Goal: Information Seeking & Learning: Check status

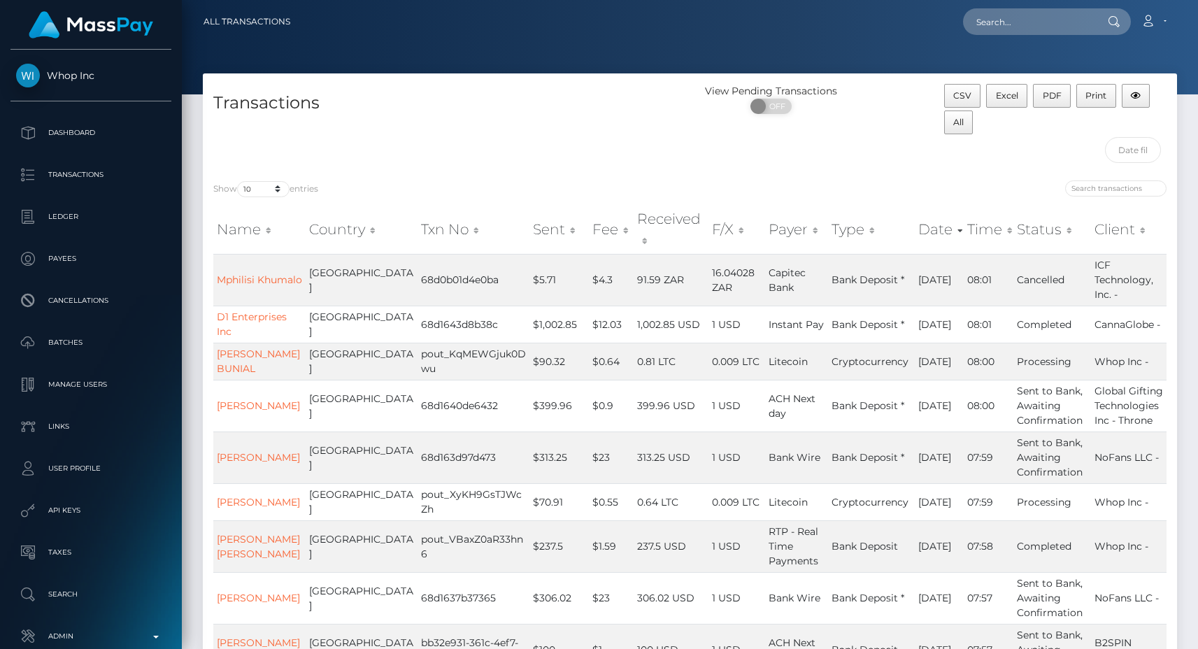
click at [548, 141] on div "Transactions" at bounding box center [446, 127] width 487 height 86
click at [267, 187] on select "10 25 50 100 250 500 1,000 3,500 All" at bounding box center [263, 189] width 52 height 16
select select "250"
click at [238, 181] on select "10 25 50 100 250 500 1,000 3,500 All" at bounding box center [263, 189] width 52 height 16
click at [449, 143] on div "Transactions" at bounding box center [446, 127] width 487 height 86
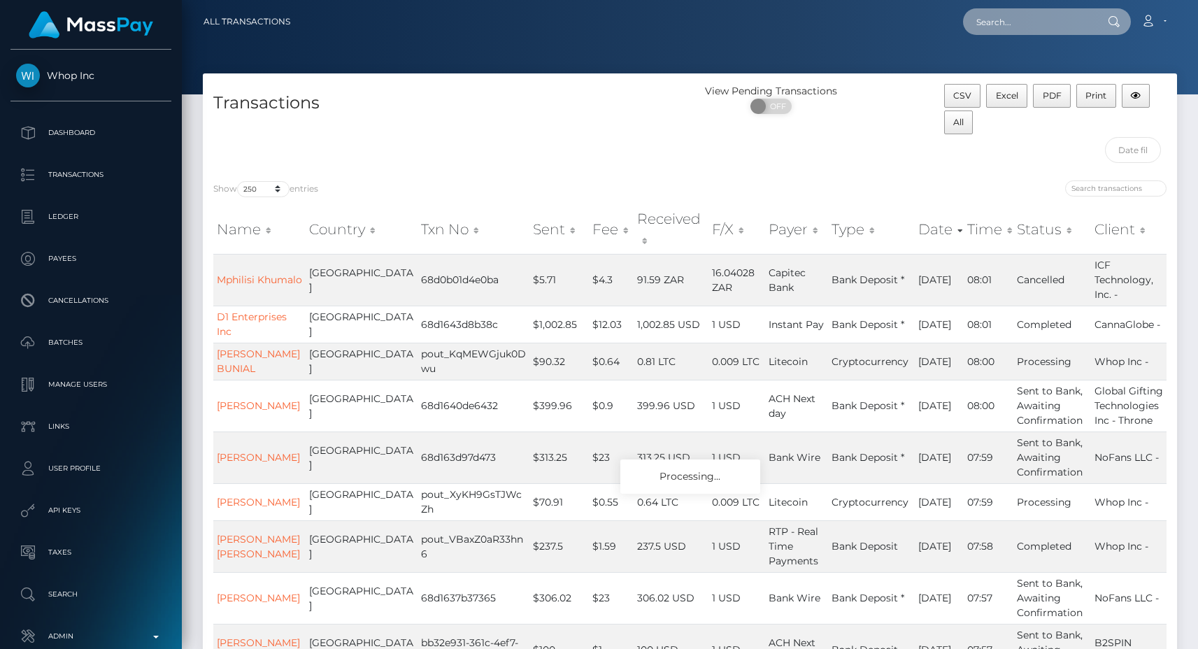
click at [1012, 21] on input "text" at bounding box center [1028, 21] width 131 height 27
paste input "pout_05SqkcL5n2NkL"
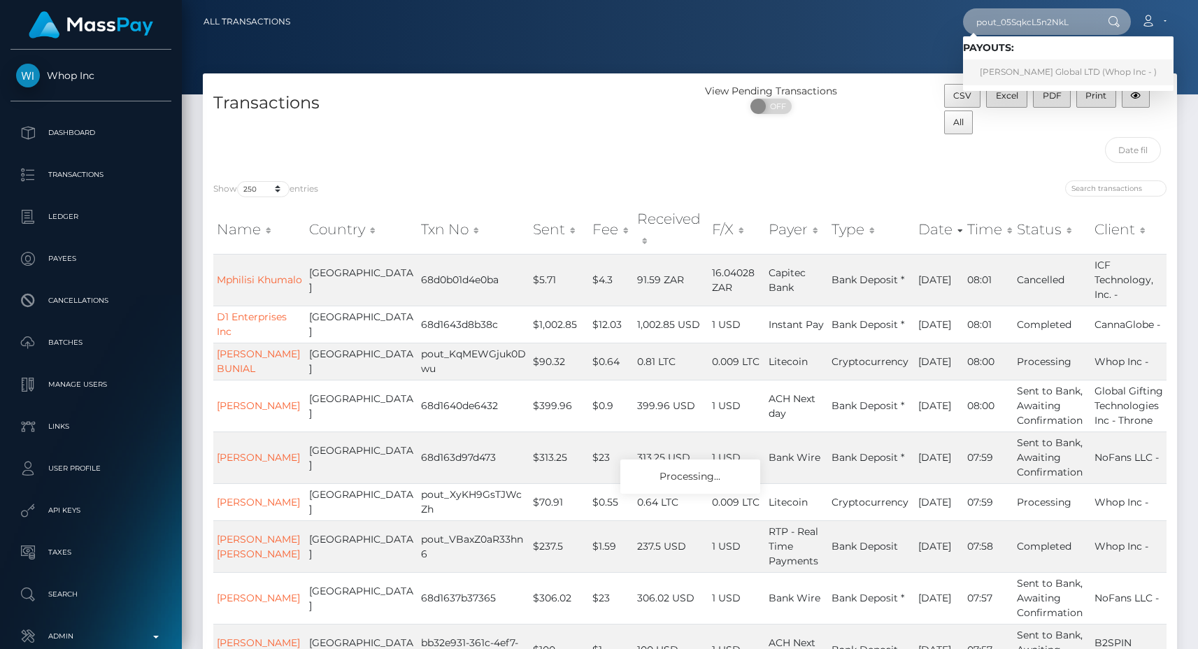
type input "pout_05SqkcL5n2NkL"
click at [553, 94] on h4 "Transactions" at bounding box center [446, 103] width 466 height 24
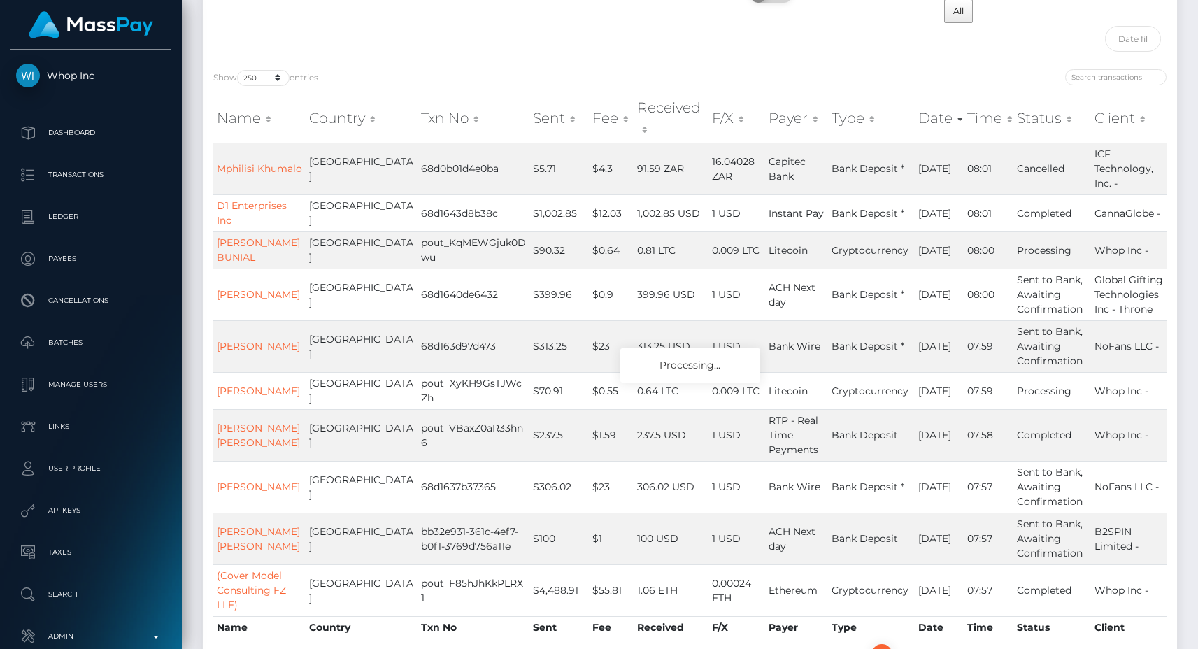
scroll to position [104, 0]
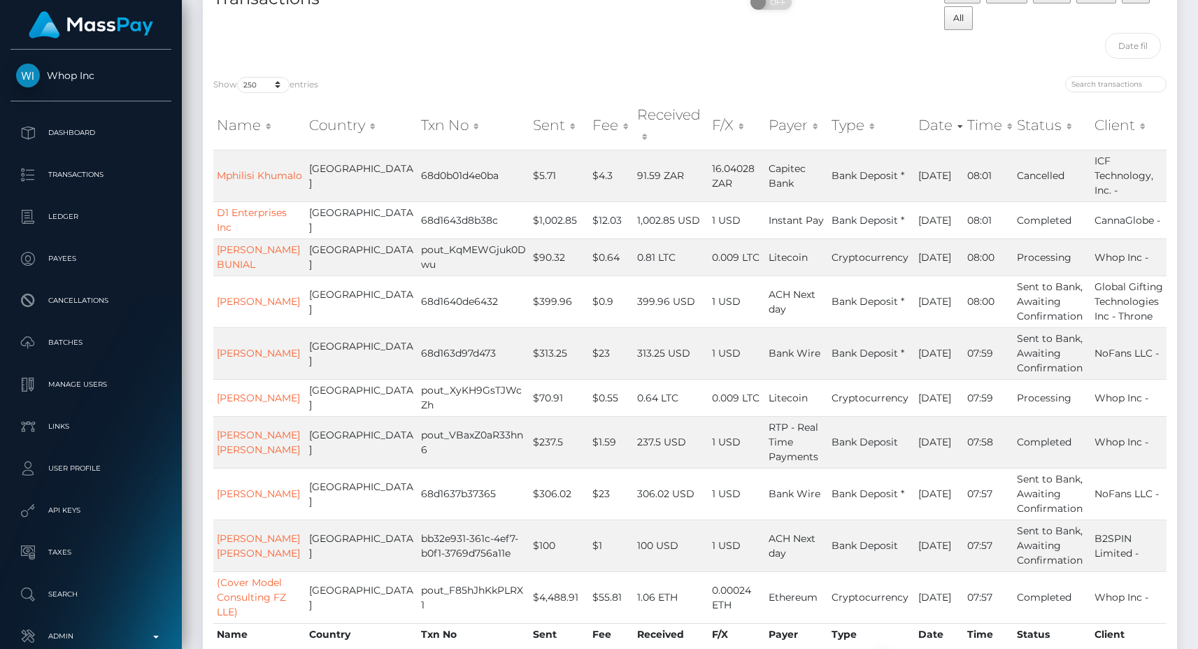
click at [436, 61] on div "Transactions" at bounding box center [446, 23] width 487 height 86
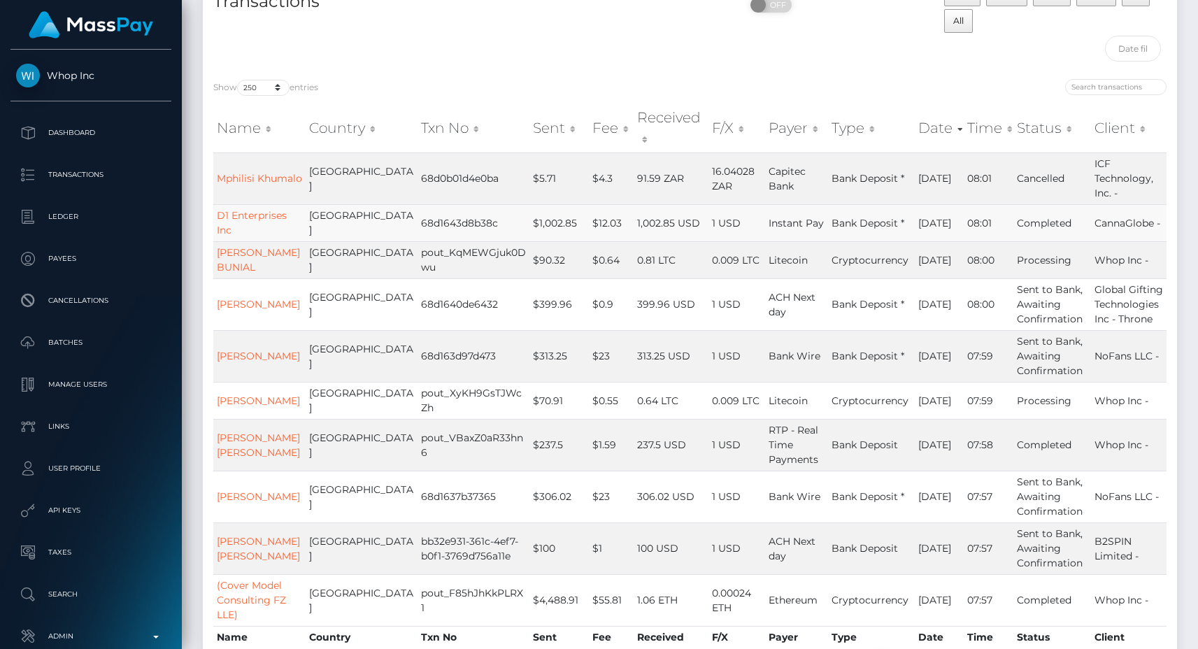
scroll to position [0, 0]
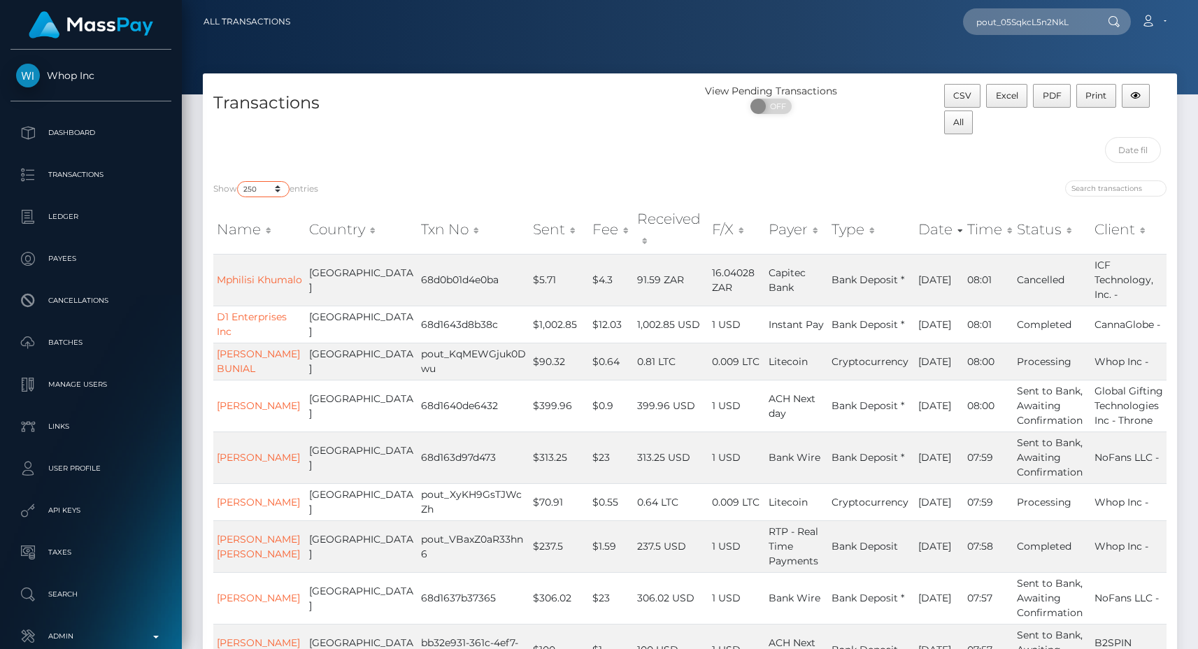
click at [287, 196] on select "10 25 50 100 250 500 1,000 3,500 All" at bounding box center [263, 189] width 52 height 16
click at [238, 181] on select "10 25 50 100 250 500 1,000 3,500 All" at bounding box center [263, 189] width 52 height 16
click at [376, 156] on div "Transactions" at bounding box center [446, 127] width 487 height 86
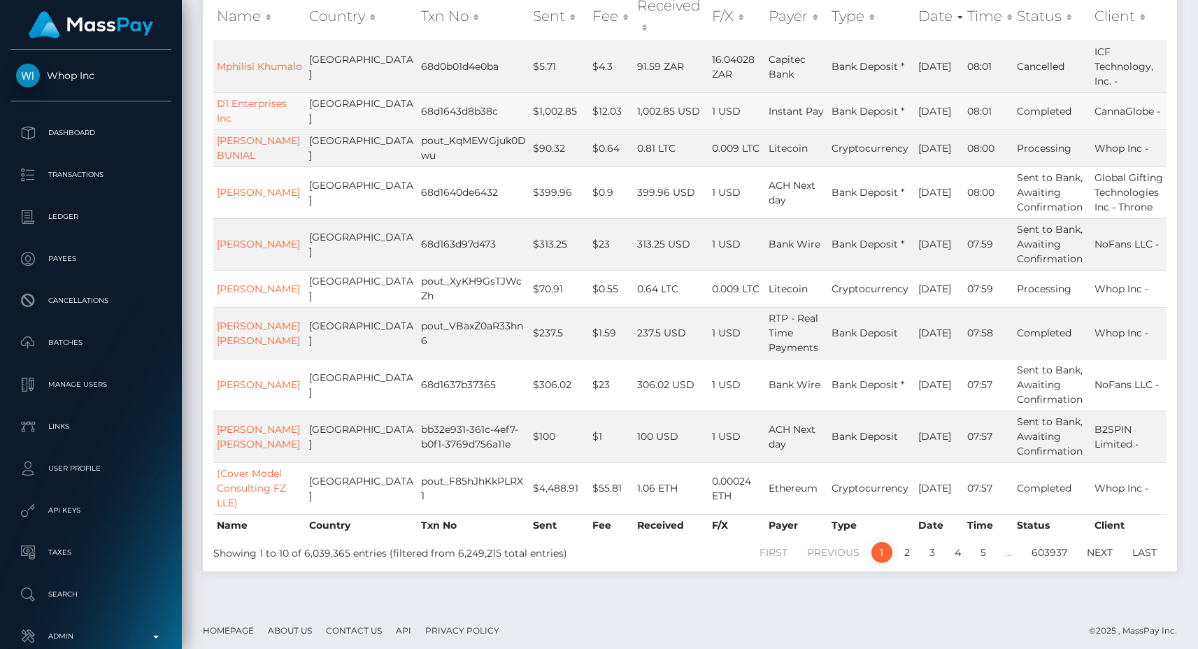
scroll to position [113, 0]
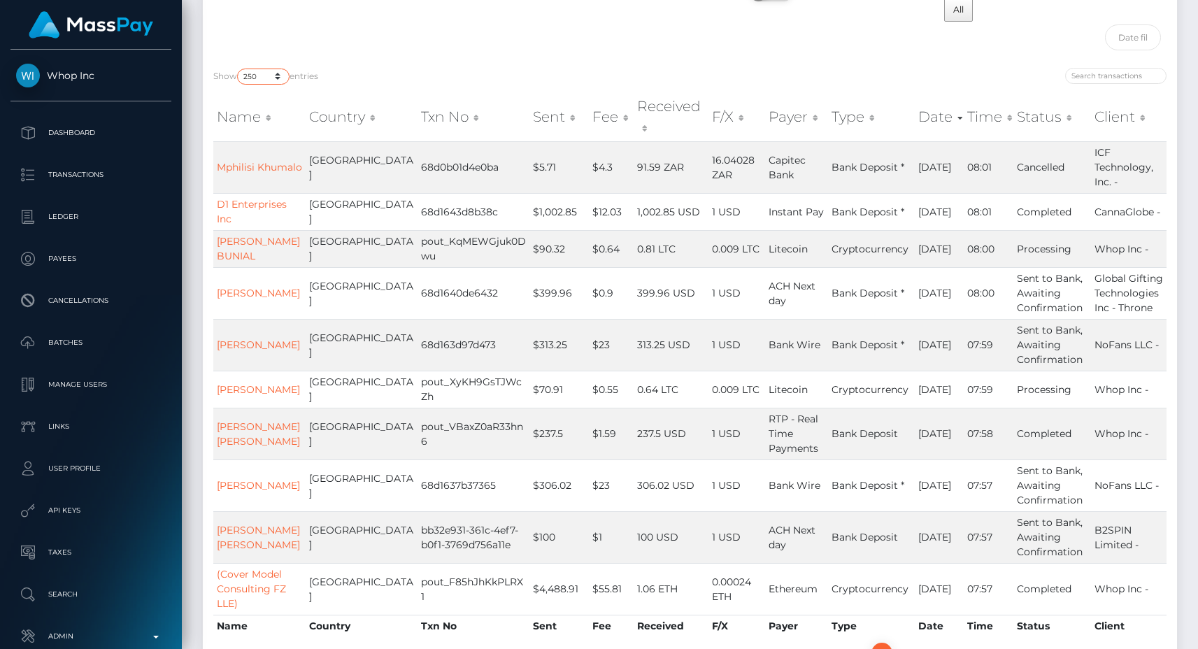
click at [252, 76] on select "10 25 50 100 250 500 1,000 3,500 All" at bounding box center [263, 77] width 52 height 16
select select "500"
click at [238, 69] on select "10 25 50 100 250 500 1,000 3,500 All" at bounding box center [263, 77] width 52 height 16
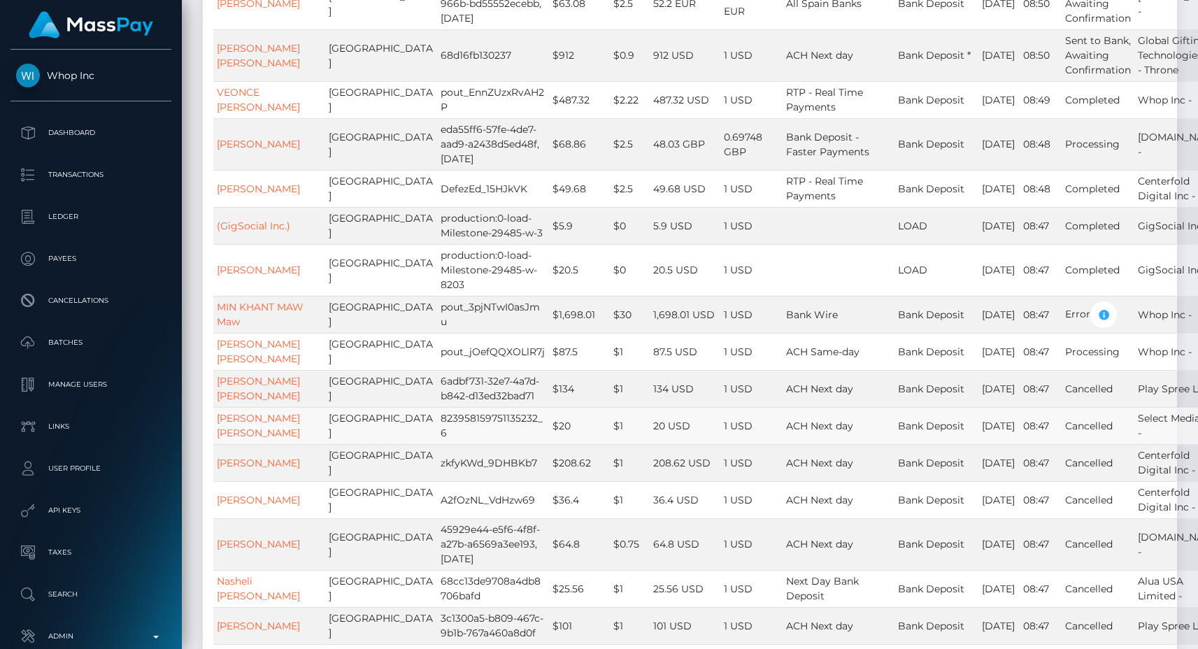
scroll to position [1219, 0]
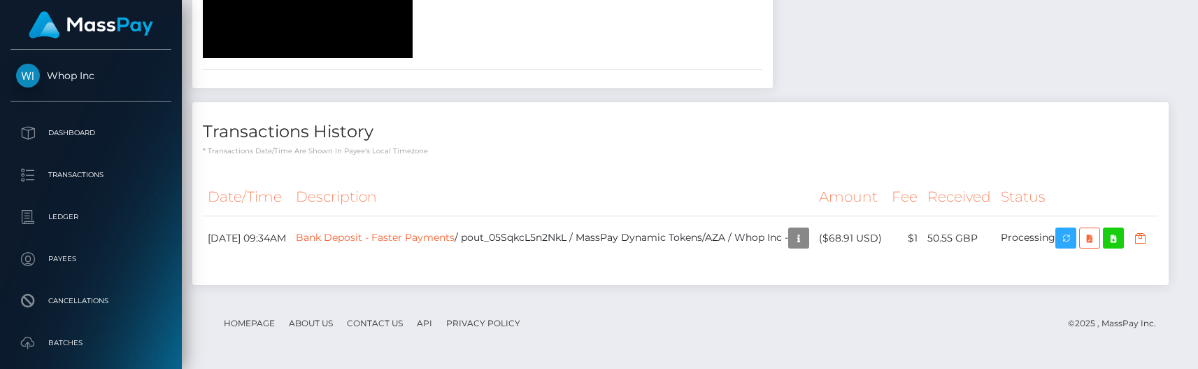
scroll to position [2194, 0]
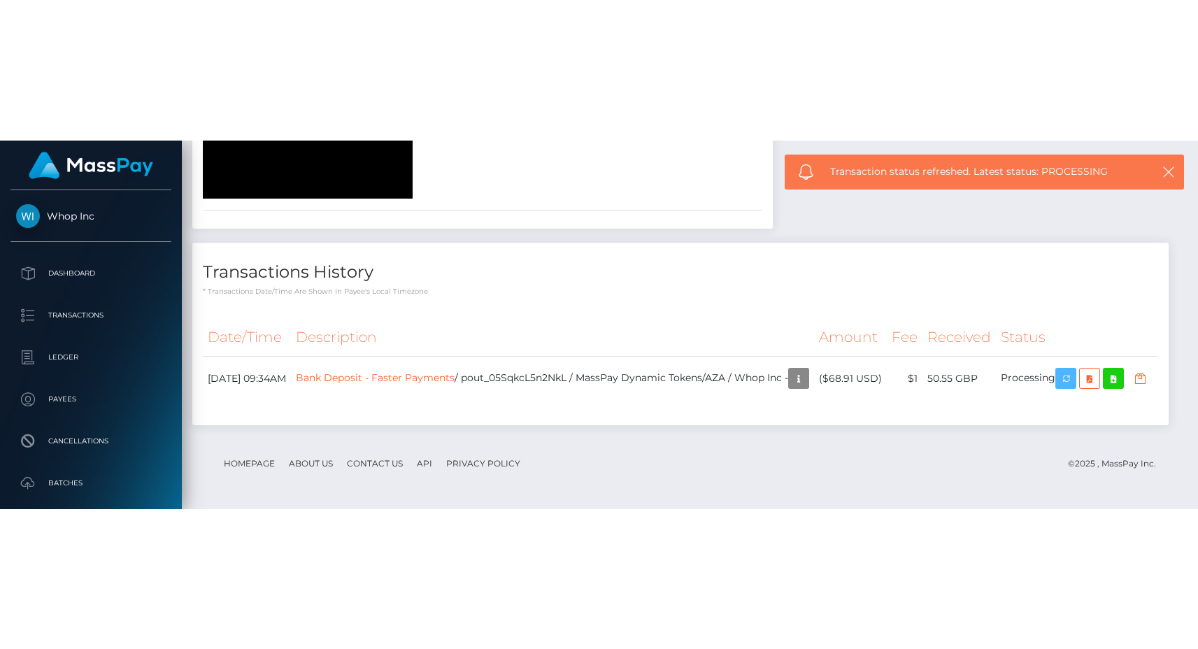
scroll to position [2041, 0]
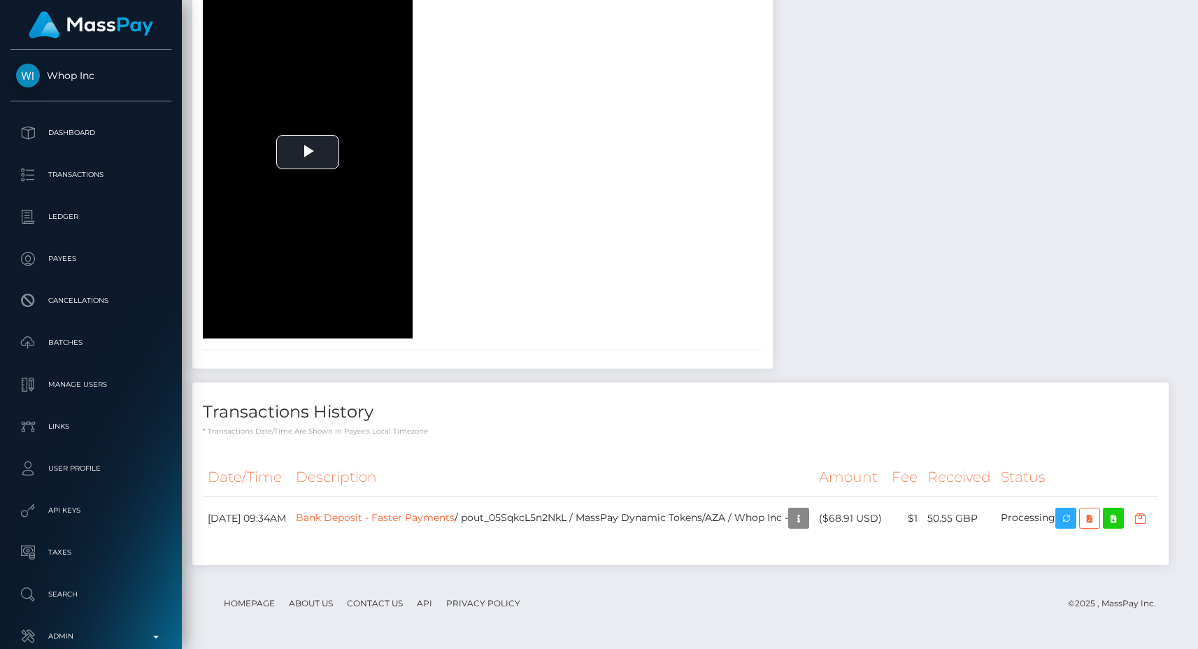
click at [753, 56] on div "document-front face-pre face Play" at bounding box center [482, 108] width 580 height 461
